Goal: Find specific page/section: Find specific page/section

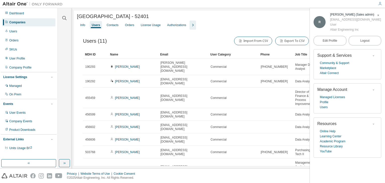
click at [26, 22] on div "Companies" at bounding box center [28, 22] width 53 height 8
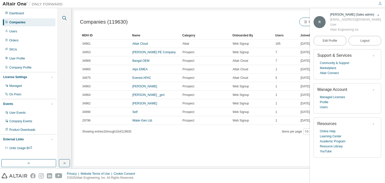
click at [65, 19] on icon "button" at bounding box center [64, 18] width 6 height 6
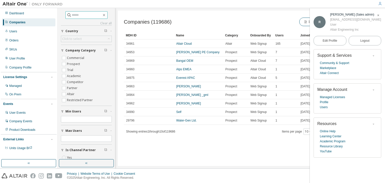
click at [83, 15] on input "text" at bounding box center [87, 15] width 30 height 5
type input "****"
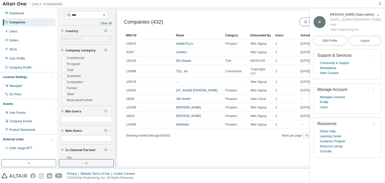
click at [379, 15] on icon "button" at bounding box center [378, 15] width 3 height 3
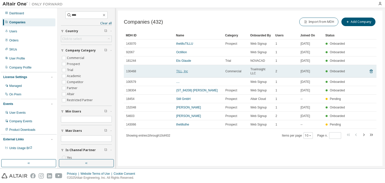
click at [182, 72] on link "TILL, Inc" at bounding box center [182, 72] width 12 height 4
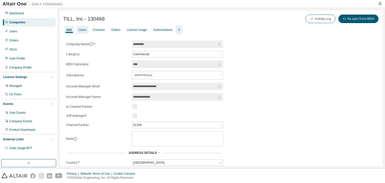
click at [84, 30] on div "Users" at bounding box center [83, 30] width 8 height 4
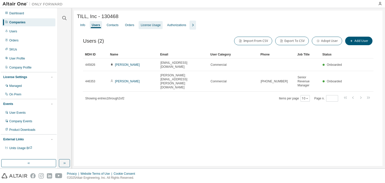
click at [146, 25] on div "License Usage" at bounding box center [151, 25] width 20 height 4
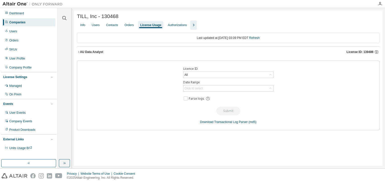
click at [78, 53] on icon "button" at bounding box center [78, 51] width 3 height 3
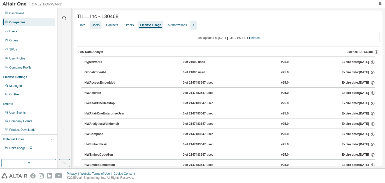
click at [96, 27] on div "Users" at bounding box center [96, 25] width 8 height 4
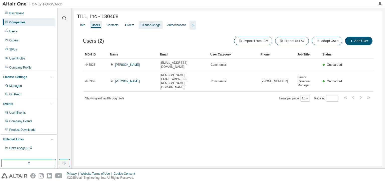
click at [149, 26] on div "License Usage" at bounding box center [151, 25] width 20 height 4
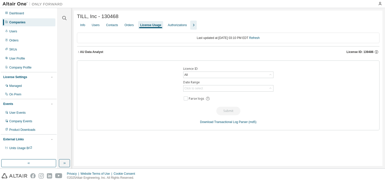
click at [79, 51] on icon "button" at bounding box center [78, 51] width 3 height 3
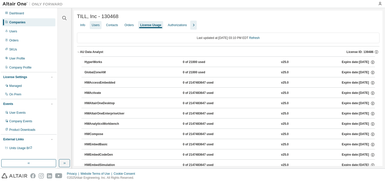
click at [96, 26] on div "Users" at bounding box center [96, 25] width 8 height 4
